Goal: Information Seeking & Learning: Find specific fact

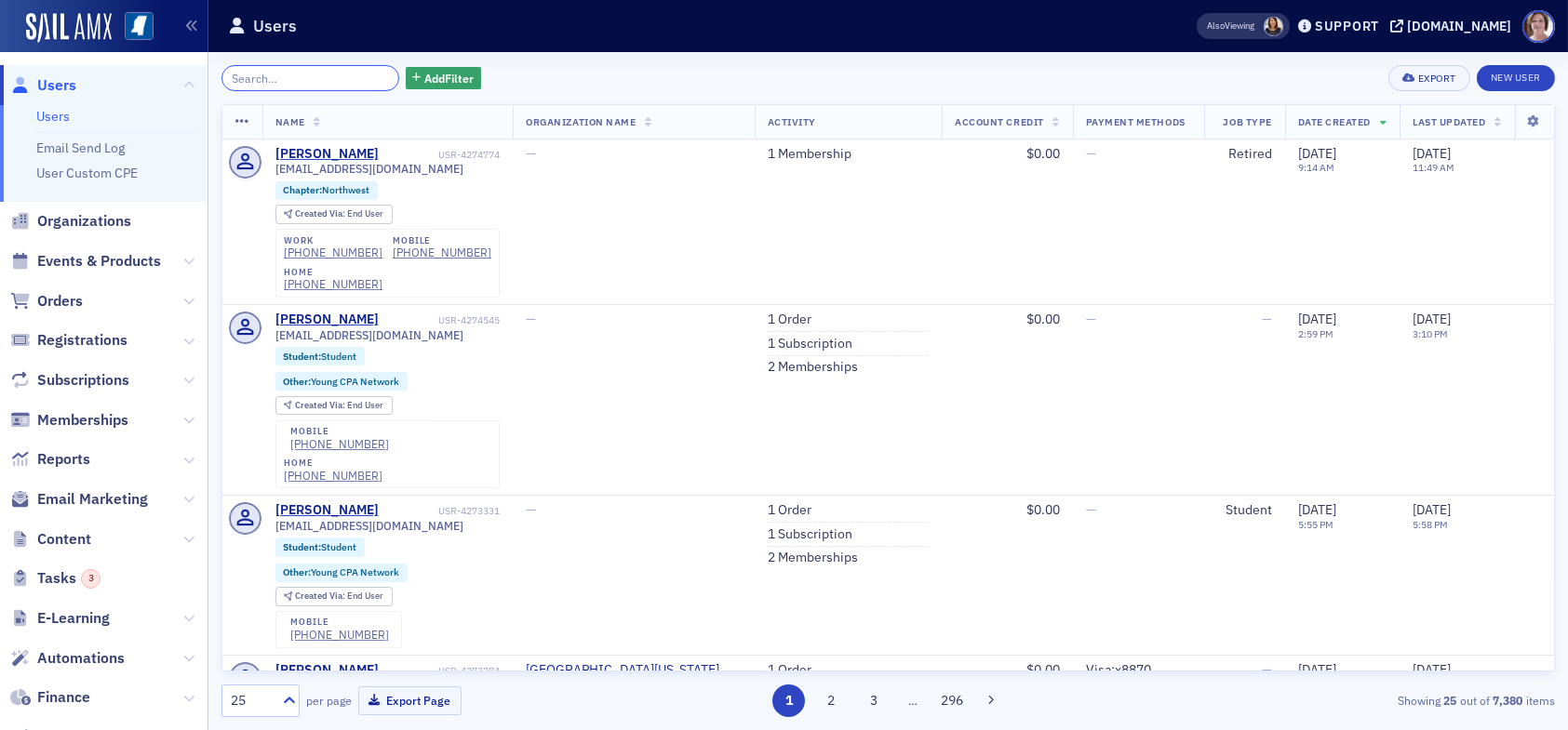
drag, startPoint x: 302, startPoint y: 73, endPoint x: 311, endPoint y: 80, distance: 11.4
click at [302, 73] on input "search" at bounding box center [310, 78] width 178 height 26
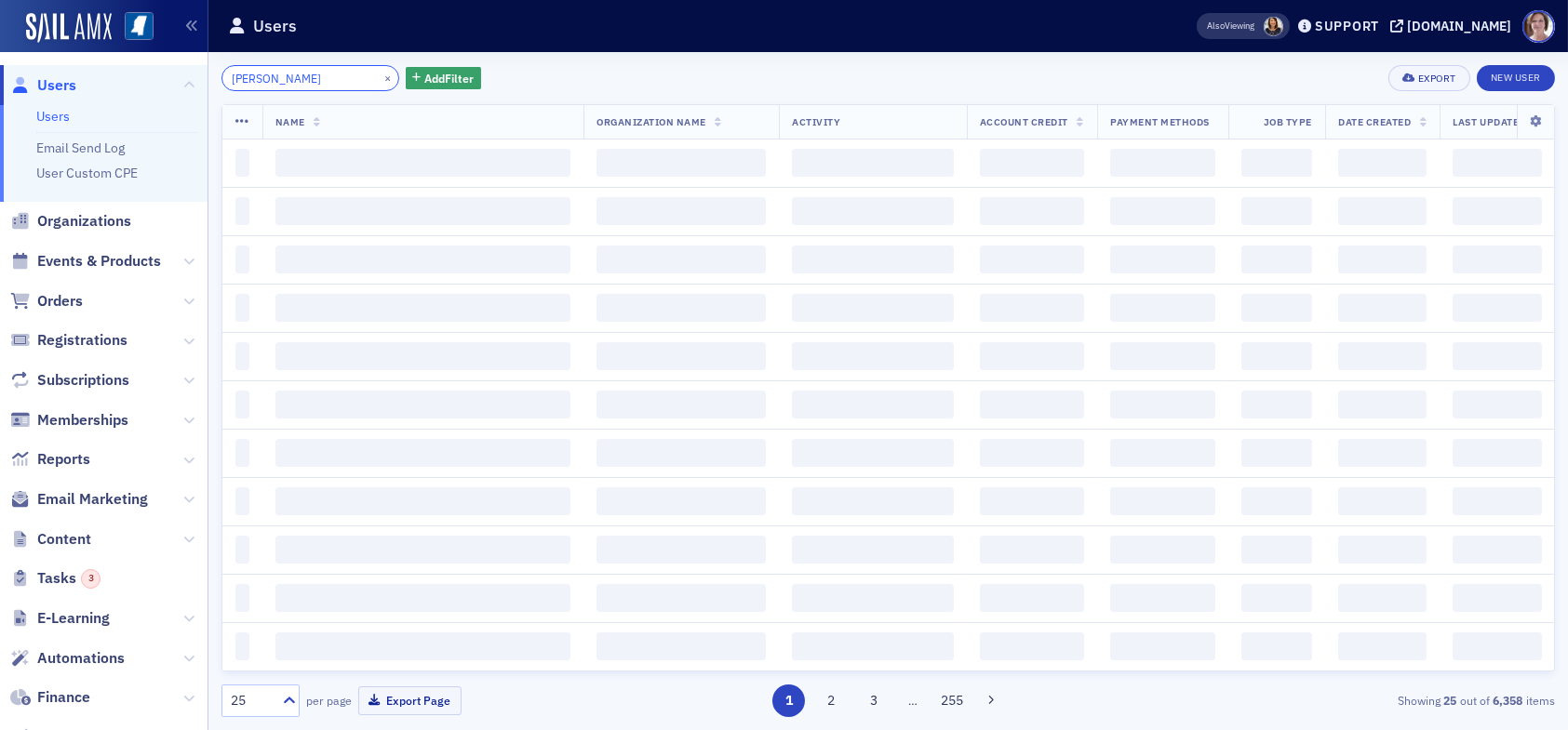
type input "selena davis"
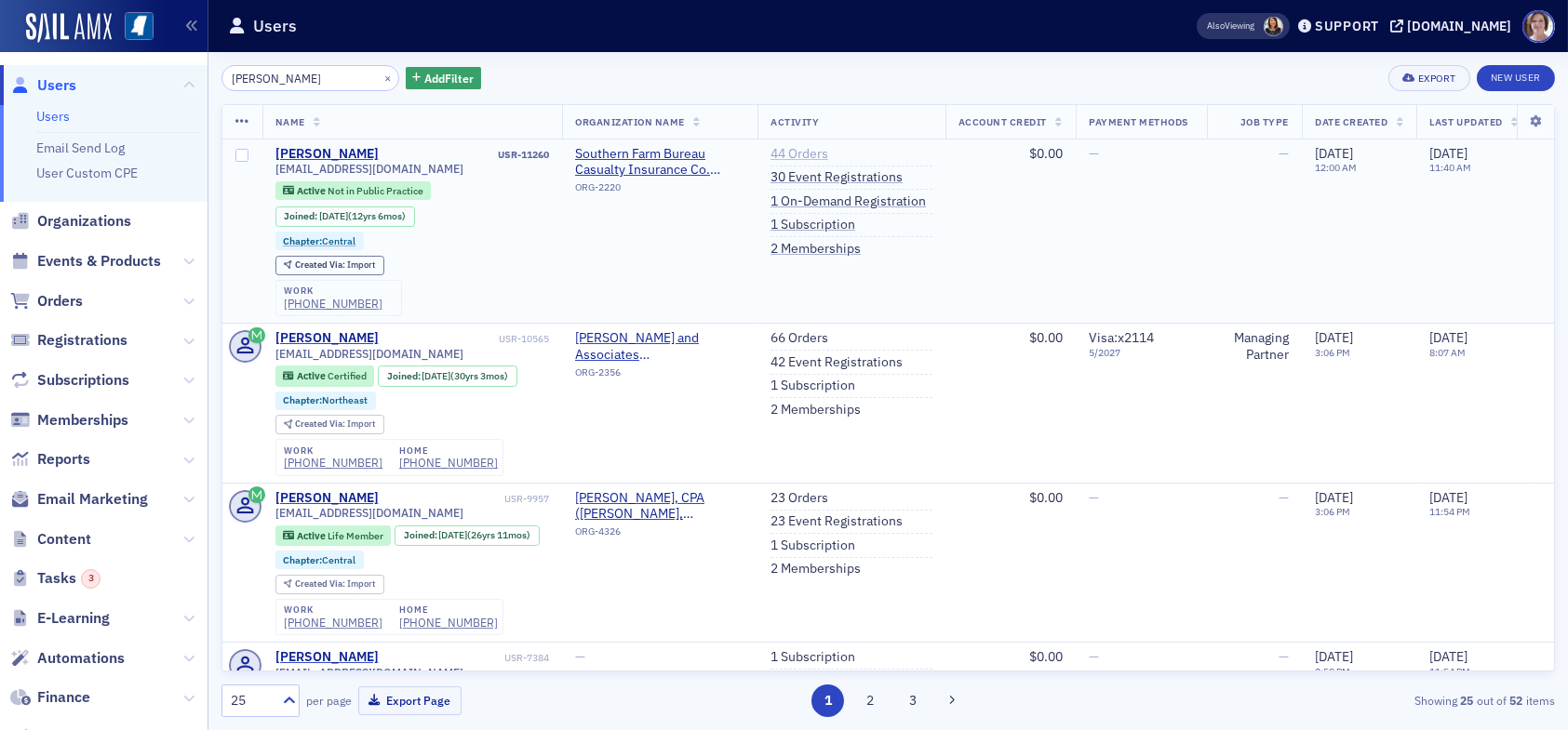
click at [787, 153] on link "44 Orders" at bounding box center [799, 154] width 58 height 17
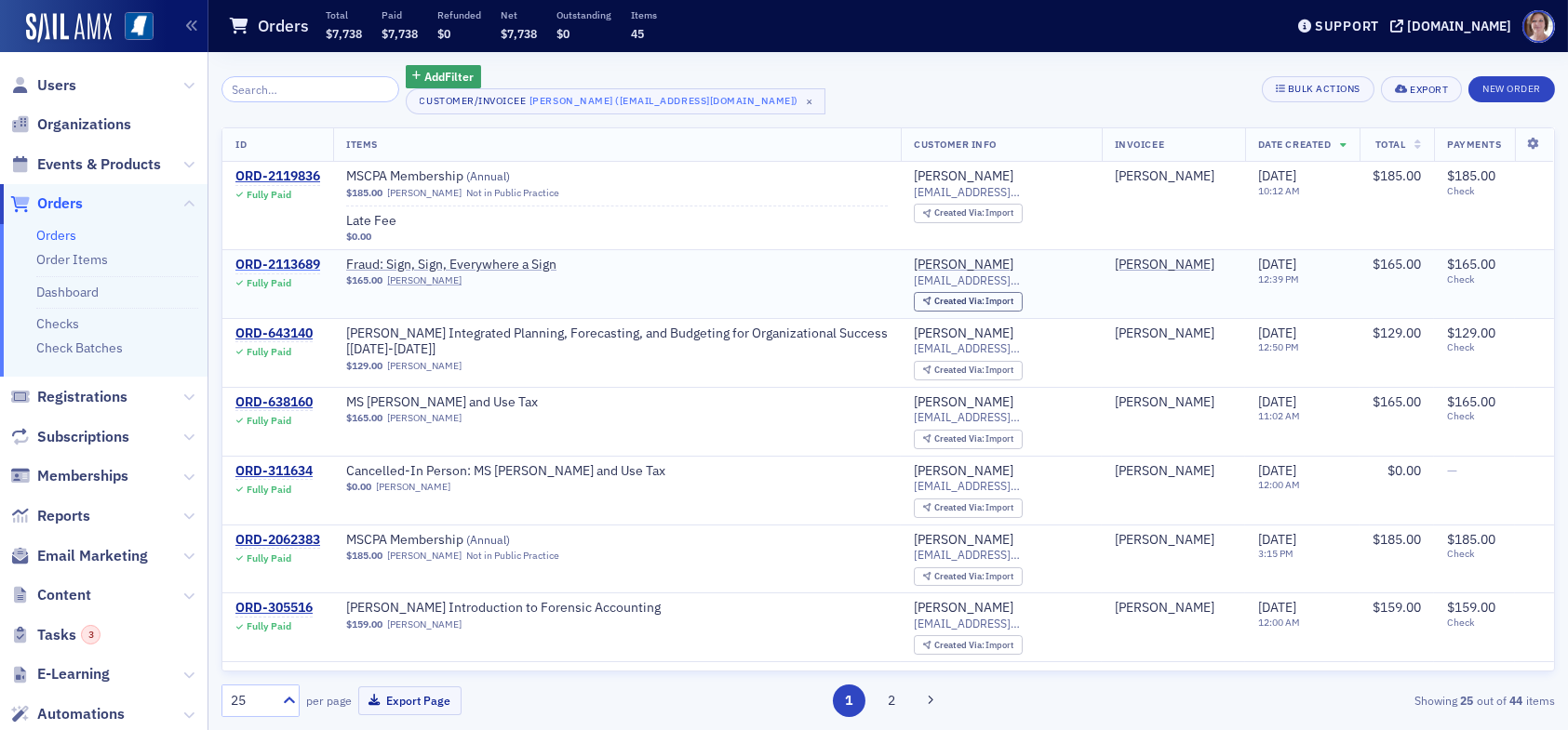
click at [297, 264] on div "ORD-2113689" at bounding box center [277, 265] width 84 height 17
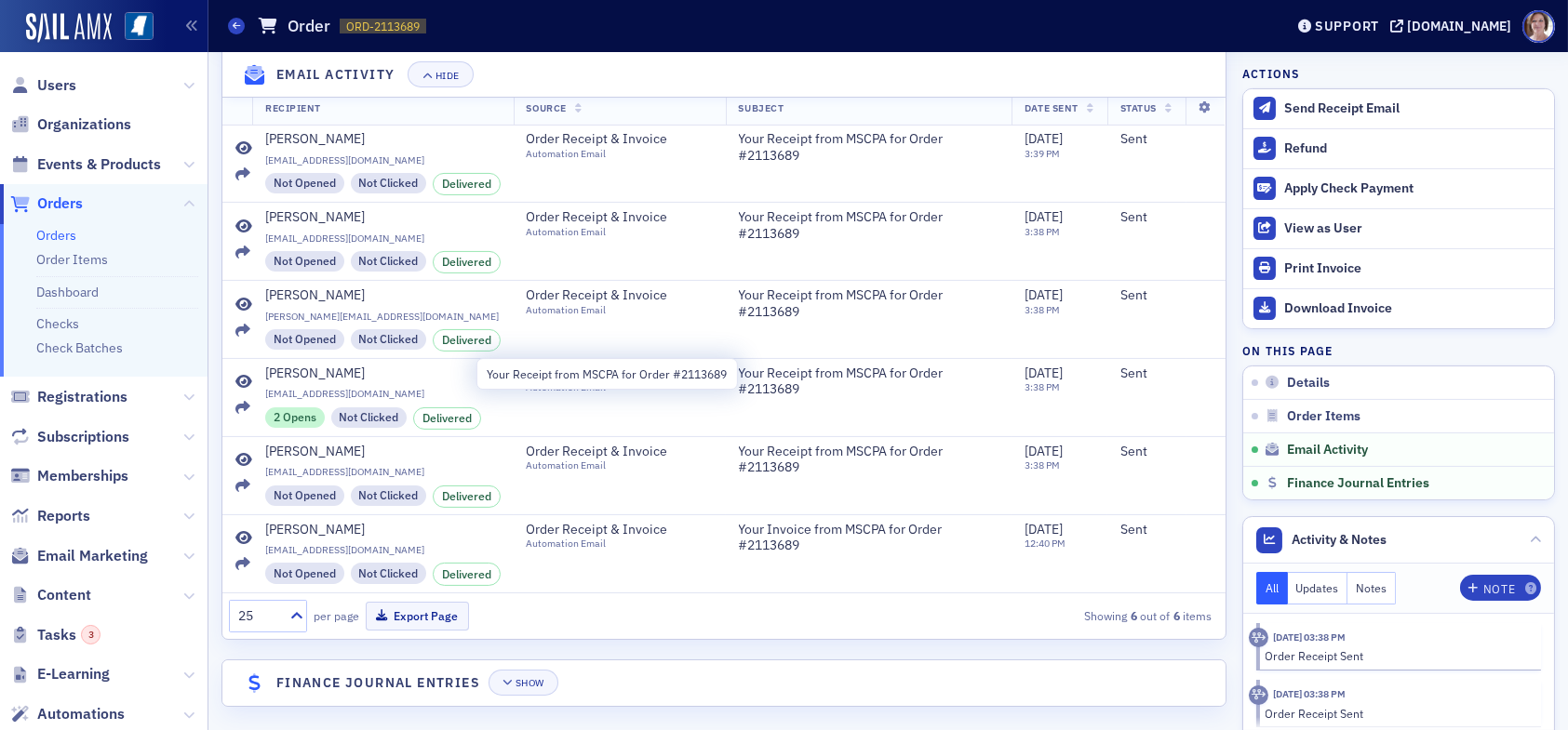
scroll to position [1225, 0]
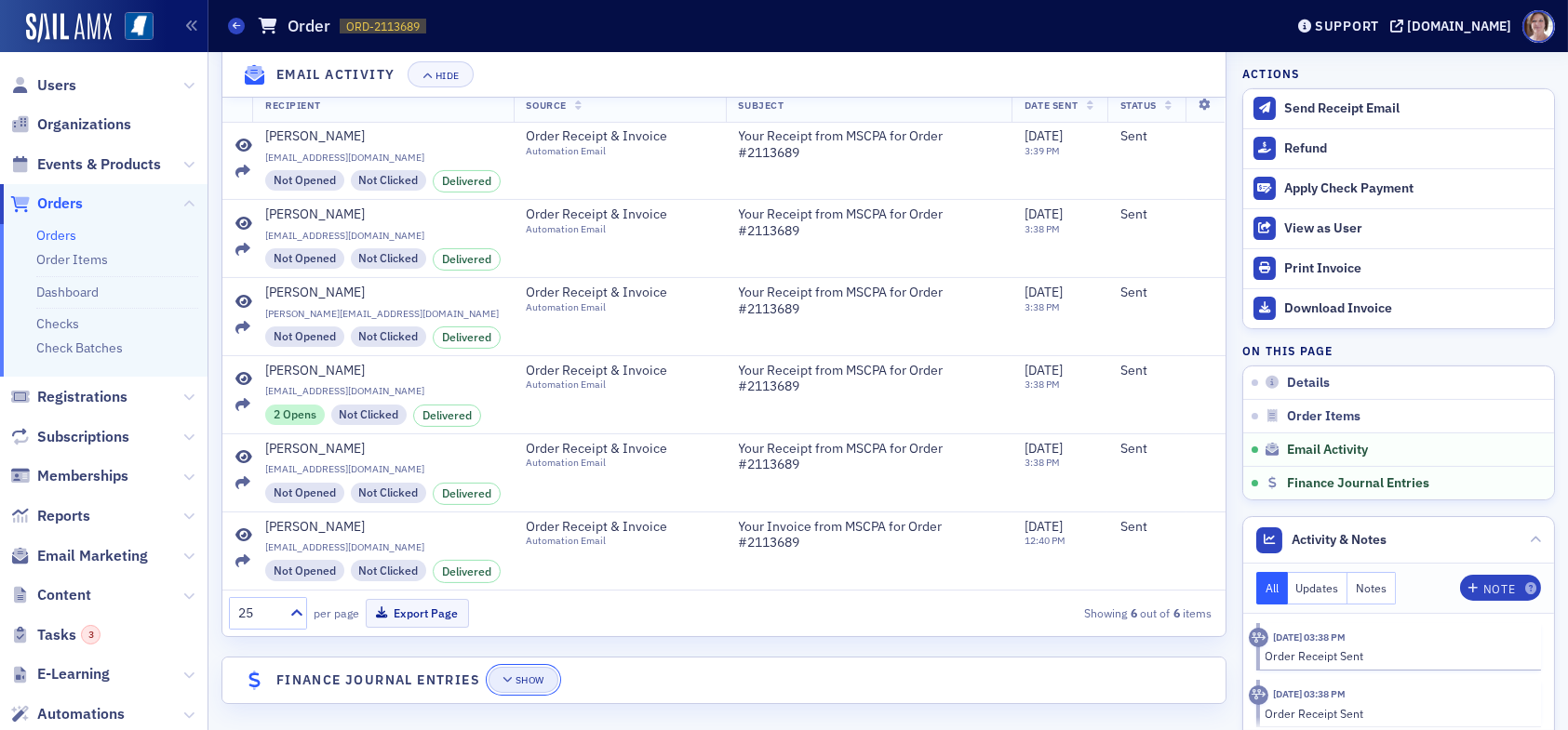
click at [529, 675] on div "Show" at bounding box center [529, 680] width 29 height 10
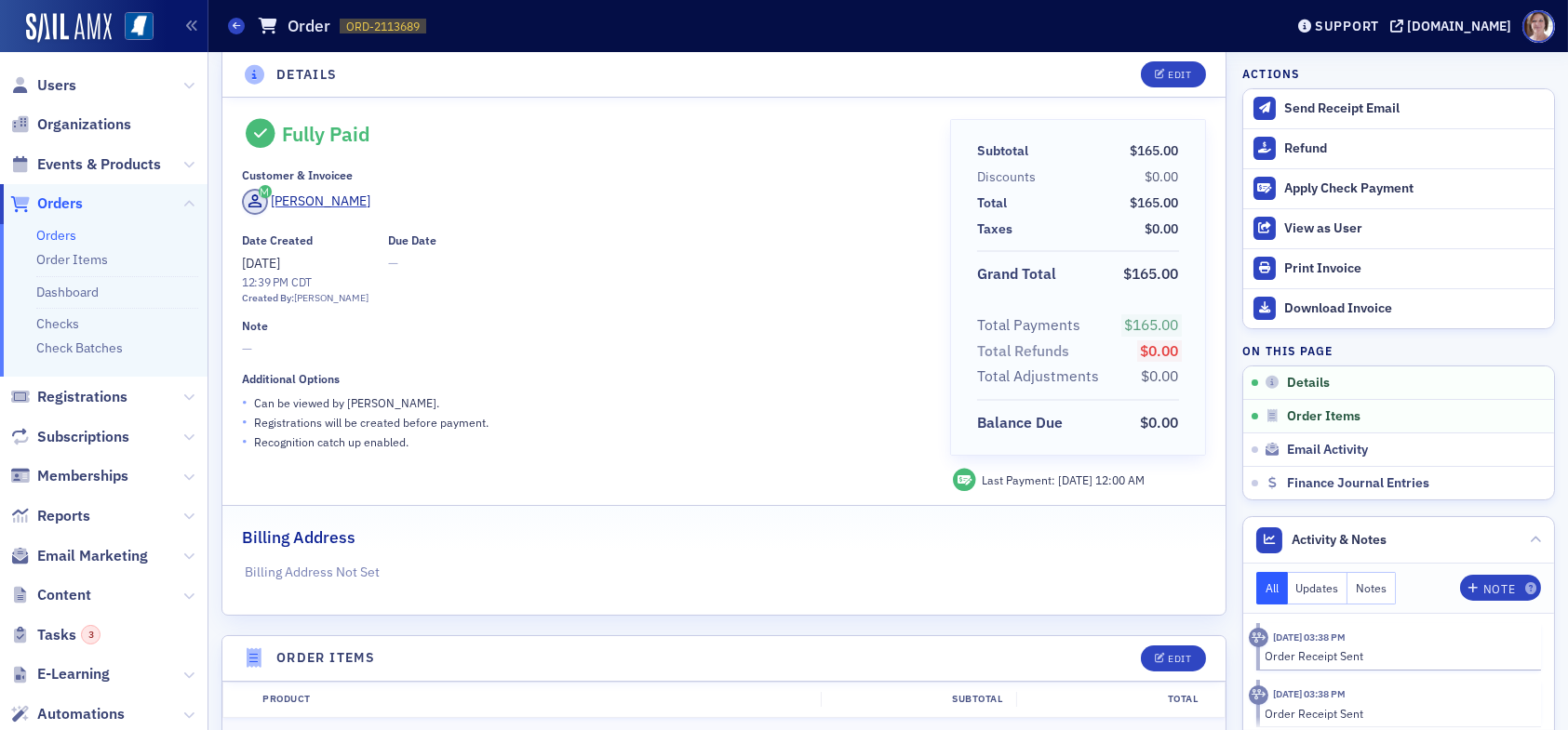
scroll to position [0, 0]
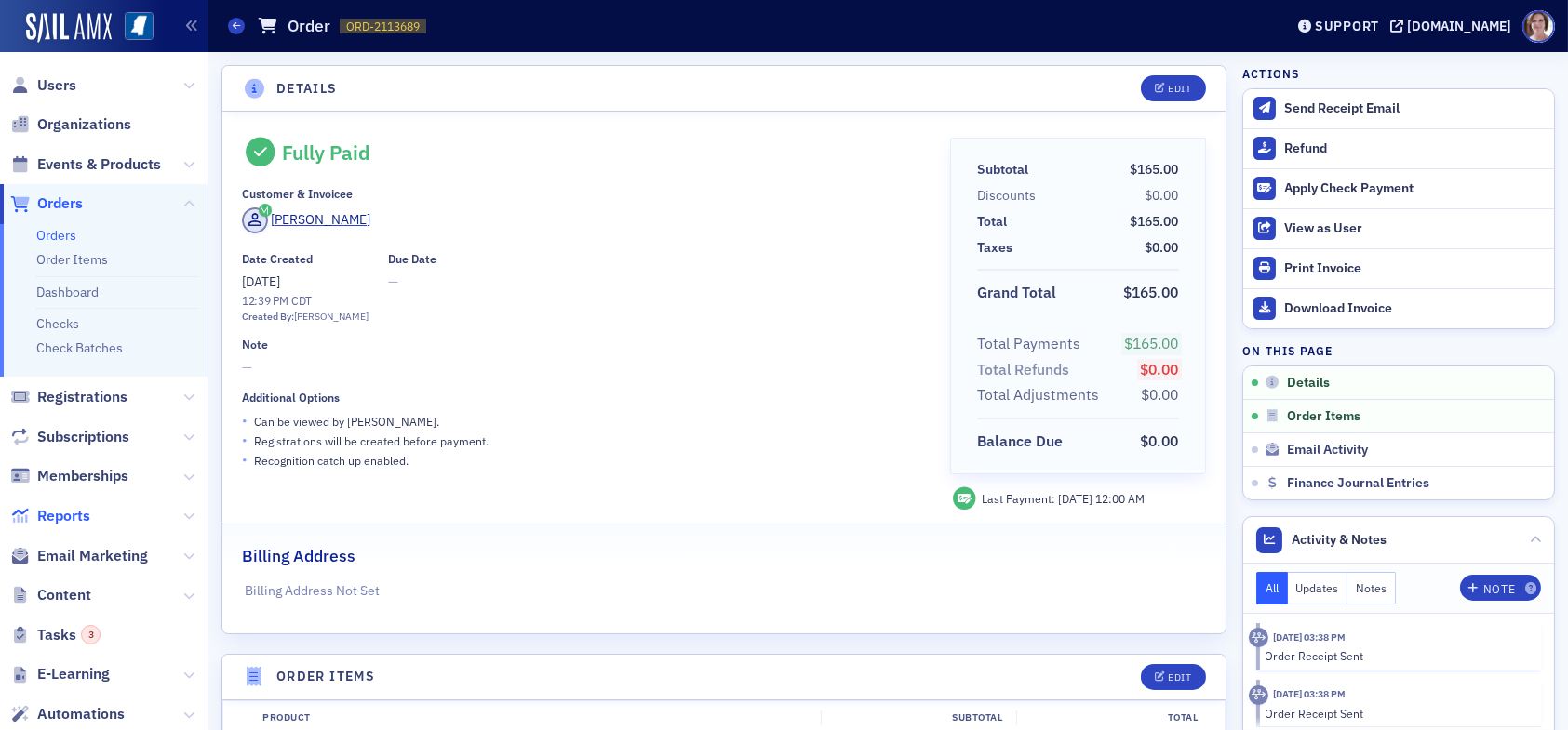
click at [70, 513] on span "Reports" at bounding box center [63, 516] width 53 height 21
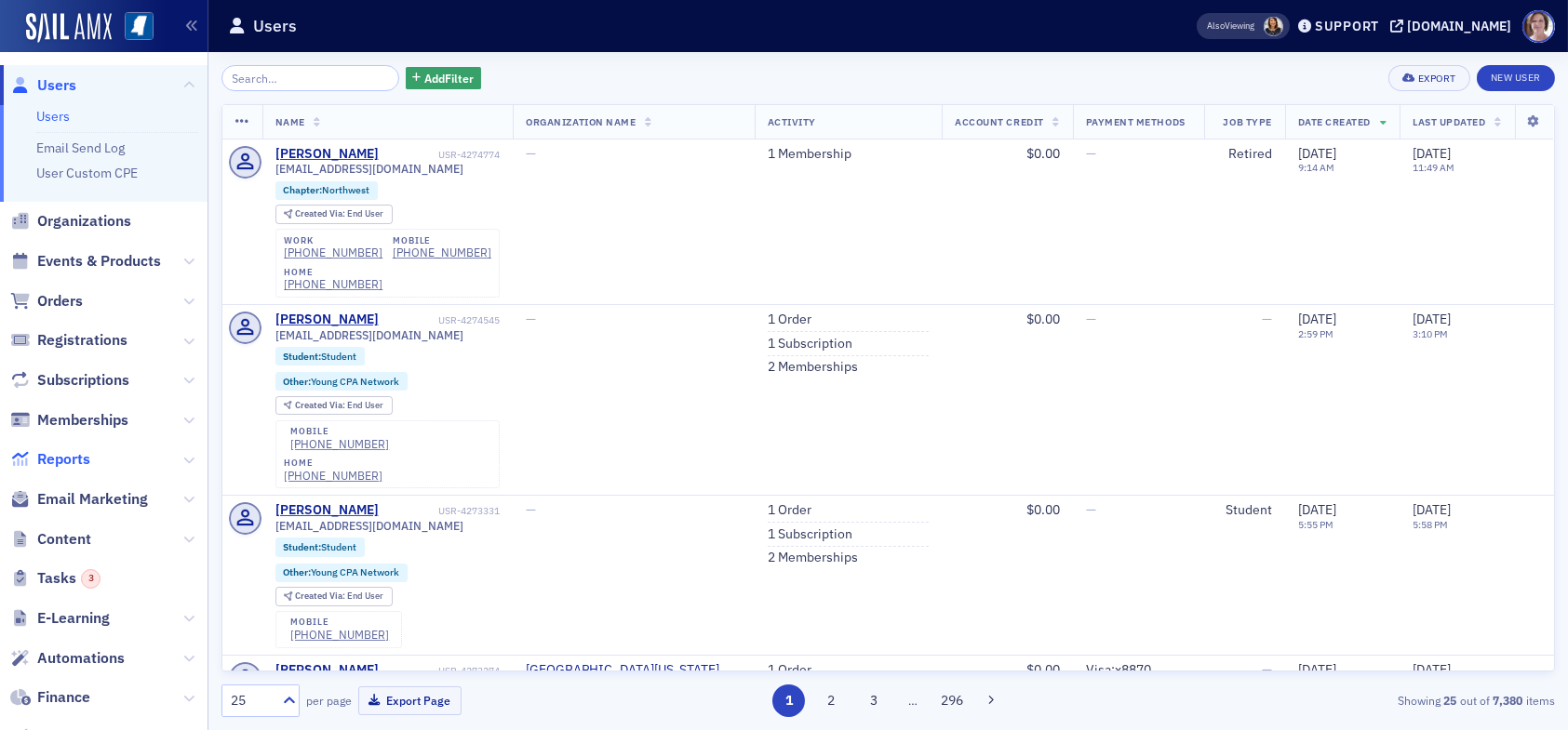
click at [70, 460] on span "Reports" at bounding box center [63, 460] width 53 height 21
